Goal: Navigation & Orientation: Find specific page/section

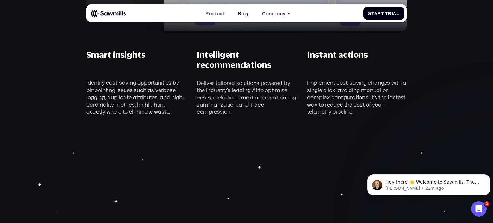
scroll to position [607, 0]
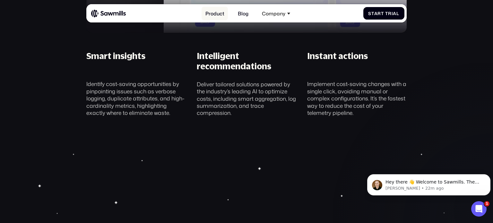
click at [212, 10] on link "Product" at bounding box center [215, 13] width 26 height 13
click at [213, 15] on link "Product" at bounding box center [215, 13] width 26 height 13
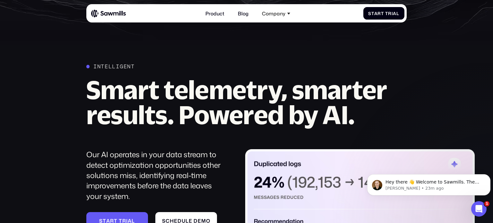
scroll to position [618, 0]
